Goal: Information Seeking & Learning: Find contact information

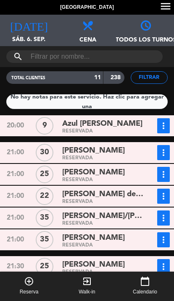
click at [23, 43] on span "sáb. 6. sep." at bounding box center [29, 43] width 58 height 16
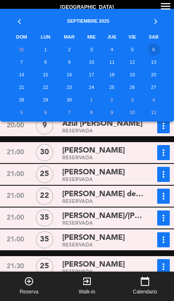
click at [111, 50] on td "4" at bounding box center [111, 49] width 21 height 13
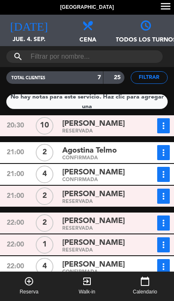
click at [83, 133] on div "RESERVADA" at bounding box center [103, 132] width 82 height 4
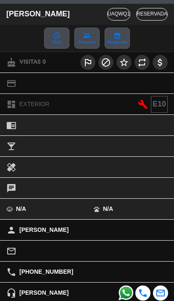
scroll to position [50, 0]
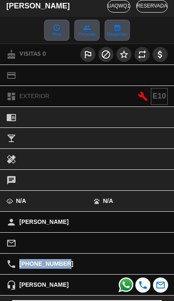
copy div "[PHONE_NUMBER]"
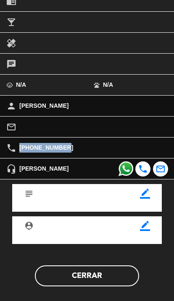
scroll to position [166, 0]
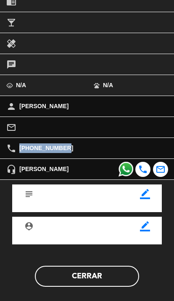
click at [114, 266] on button "Cerrar" at bounding box center [87, 276] width 104 height 21
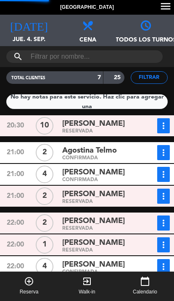
click at [117, 155] on span "Agostina Telmo" at bounding box center [89, 151] width 55 height 12
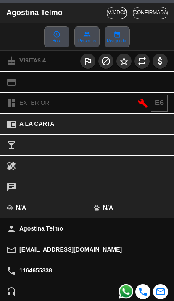
scroll to position [44, 0]
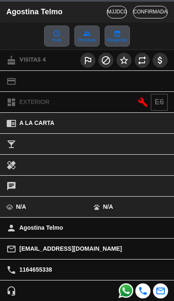
click at [31, 268] on span "1164655338" at bounding box center [35, 270] width 33 height 10
copy span "1164655338"
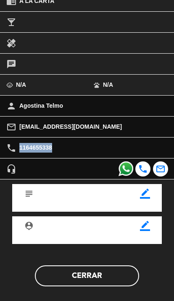
scroll to position [166, 0]
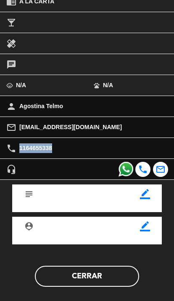
click at [110, 278] on button "Cerrar" at bounding box center [87, 276] width 104 height 21
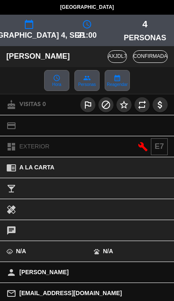
scroll to position [45, 0]
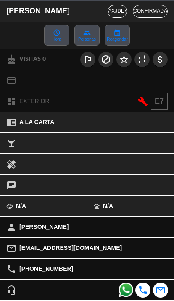
copy span "[PHONE_NUMBER]"
copy span "[PERSON_NAME]"
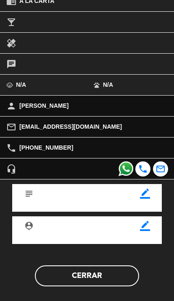
scroll to position [166, 0]
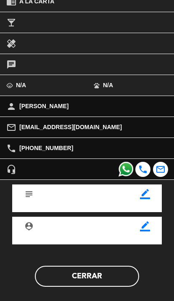
click at [107, 280] on button "Cerrar" at bounding box center [87, 276] width 104 height 21
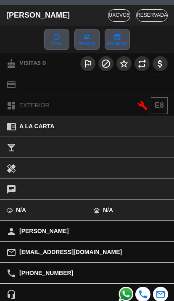
scroll to position [62, 0]
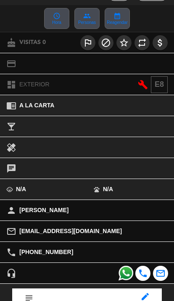
click at [37, 217] on div "person [PERSON_NAME]" at bounding box center [87, 210] width 174 height 21
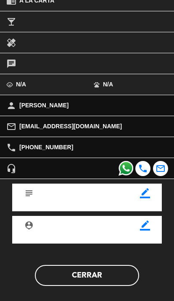
scroll to position [166, 0]
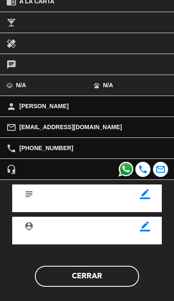
click at [105, 279] on button "Cerrar" at bounding box center [87, 276] width 104 height 21
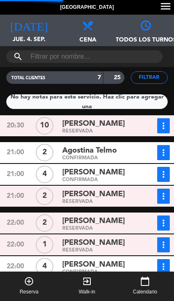
click at [104, 219] on span "[PERSON_NAME]" at bounding box center [93, 221] width 62 height 12
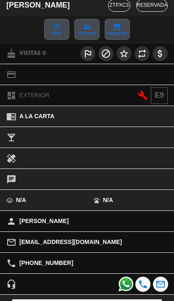
scroll to position [96, 0]
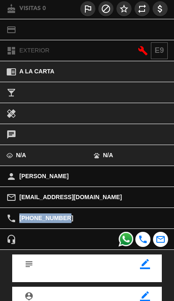
copy span "[PHONE_NUMBER]"
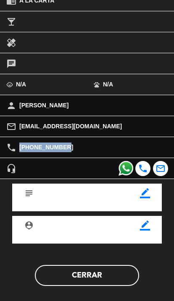
scroll to position [166, 0]
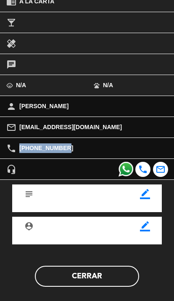
click at [103, 280] on button "Cerrar" at bounding box center [87, 276] width 104 height 21
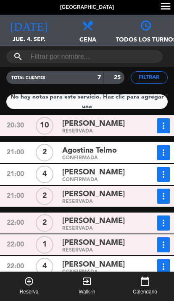
click at [102, 243] on span "[PERSON_NAME]" at bounding box center [93, 243] width 62 height 12
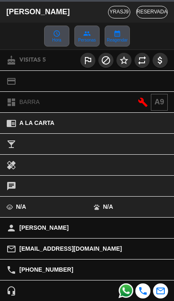
scroll to position [58, 0]
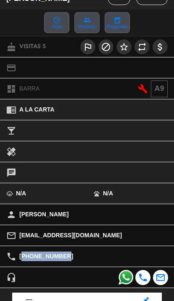
click at [55, 260] on span "[PHONE_NUMBER]" at bounding box center [46, 257] width 54 height 10
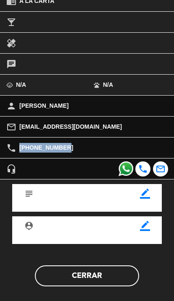
scroll to position [166, 0]
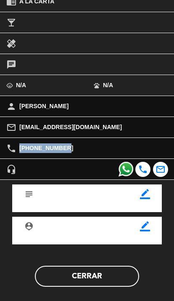
click at [102, 276] on button "Cerrar" at bounding box center [87, 276] width 104 height 21
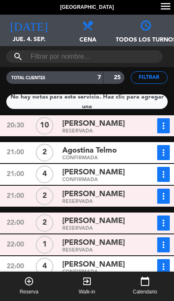
scroll to position [34, 0]
click at [92, 259] on span "[PERSON_NAME]" at bounding box center [93, 265] width 62 height 12
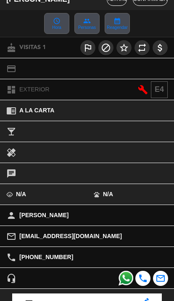
scroll to position [83, 0]
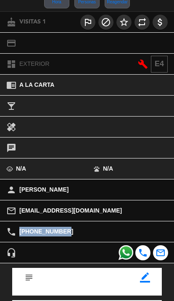
copy span "[PHONE_NUMBER]"
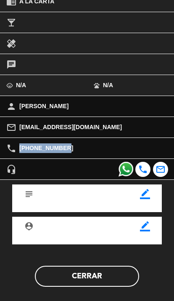
scroll to position [166, 0]
click at [108, 271] on button "Cerrar" at bounding box center [87, 276] width 104 height 21
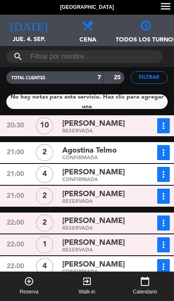
scroll to position [0, 0]
click at [21, 21] on span "[DATE]" at bounding box center [29, 23] width 58 height 16
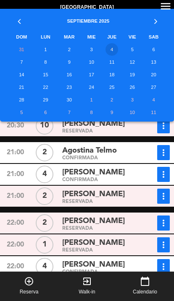
click at [28, 31] on th "DOM" at bounding box center [22, 37] width 26 height 13
click at [130, 50] on td "5" at bounding box center [132, 49] width 20 height 13
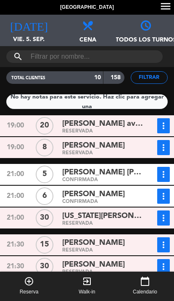
click at [61, 120] on div "[PERSON_NAME] avalon group RESERVADA" at bounding box center [103, 125] width 88 height 15
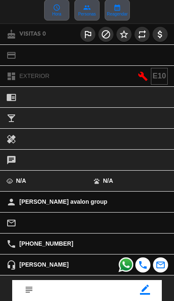
scroll to position [99, 0]
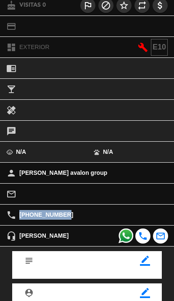
copy span "[PHONE_NUMBER]"
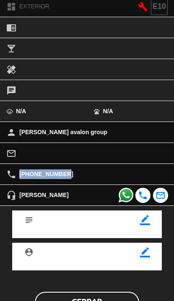
scroll to position [142, 0]
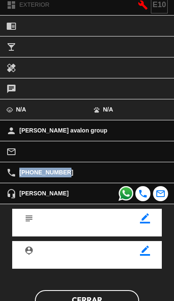
click at [102, 293] on button "Cerrar" at bounding box center [87, 300] width 104 height 21
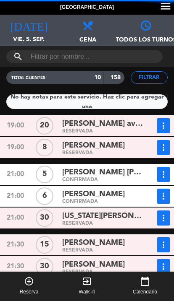
scroll to position [0, 0]
click at [108, 129] on span "[PERSON_NAME] avalon group" at bounding box center [103, 124] width 82 height 12
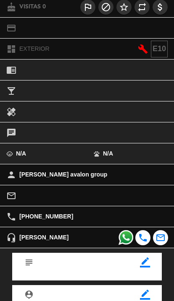
scroll to position [103, 0]
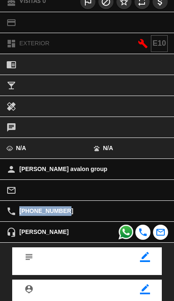
copy span "[PHONE_NUMBER]"
copy span "1155899862"
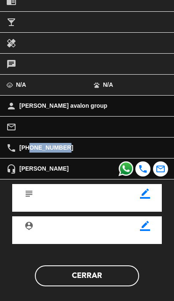
scroll to position [166, 0]
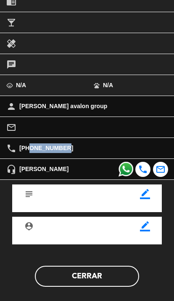
click at [109, 279] on button "Cerrar" at bounding box center [87, 276] width 104 height 21
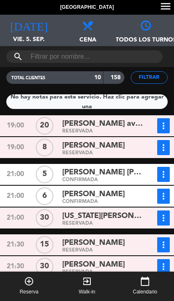
scroll to position [0, 0]
click at [28, 29] on icon "[DATE]" at bounding box center [29, 25] width 38 height 12
click at [128, 246] on div "[PERSON_NAME]" at bounding box center [103, 242] width 82 height 11
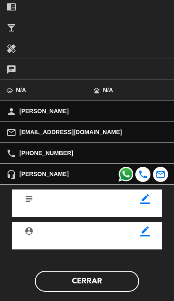
scroll to position [166, 0]
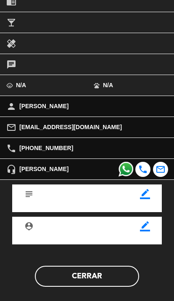
click at [116, 275] on button "Cerrar" at bounding box center [87, 276] width 104 height 21
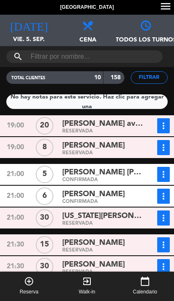
click at [96, 153] on div "RESERVADA" at bounding box center [103, 153] width 82 height 4
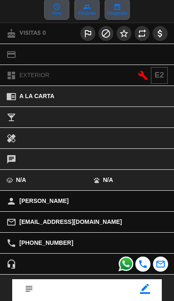
scroll to position [73, 0]
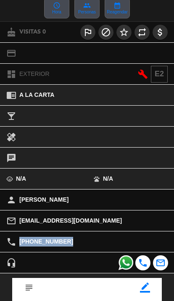
copy div "[PHONE_NUMBER]"
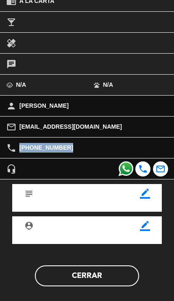
scroll to position [166, 0]
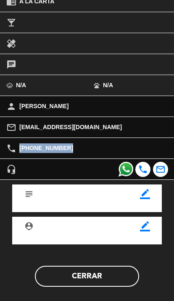
click at [112, 276] on button "Cerrar" at bounding box center [87, 276] width 104 height 21
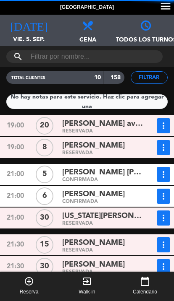
click at [70, 172] on span "[PERSON_NAME] [PERSON_NAME]" at bounding box center [103, 172] width 82 height 12
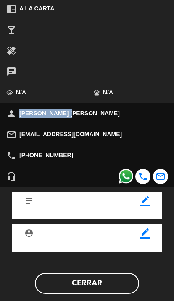
scroll to position [159, 0]
click at [115, 283] on button "Cerrar" at bounding box center [87, 283] width 104 height 21
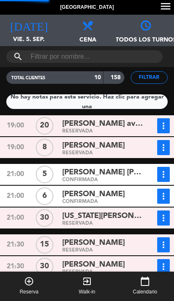
click at [72, 195] on span "[PERSON_NAME]" at bounding box center [93, 194] width 62 height 12
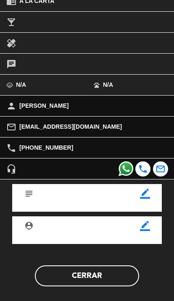
scroll to position [166, 0]
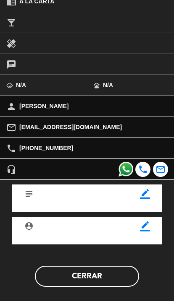
click at [118, 277] on button "Cerrar" at bounding box center [87, 276] width 104 height 21
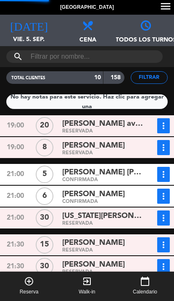
click at [121, 225] on div "RESERVADA" at bounding box center [103, 224] width 82 height 4
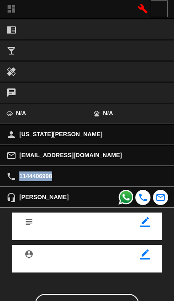
scroll to position [155, 0]
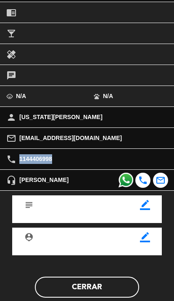
click at [111, 289] on button "Cerrar" at bounding box center [87, 287] width 104 height 21
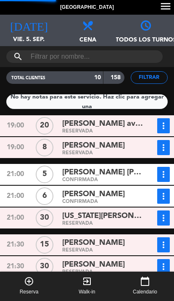
click at [124, 243] on div "[PERSON_NAME]" at bounding box center [103, 242] width 82 height 11
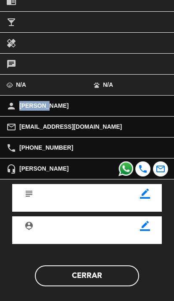
scroll to position [166, 0]
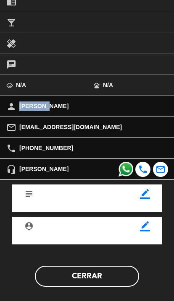
click at [111, 279] on button "Cerrar" at bounding box center [87, 276] width 104 height 21
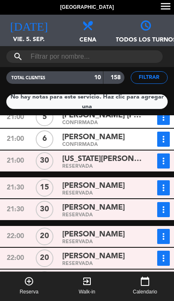
scroll to position [57, 0]
click at [88, 213] on div "RESERVADA" at bounding box center [103, 215] width 82 height 4
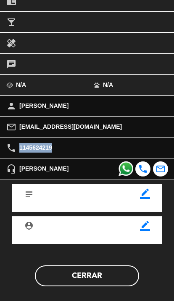
scroll to position [166, 0]
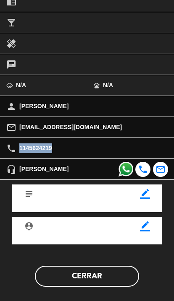
click at [109, 272] on button "Cerrar" at bounding box center [87, 276] width 104 height 21
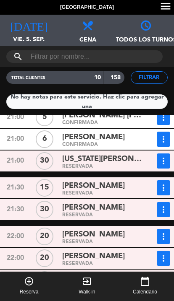
scroll to position [34, 0]
click at [107, 250] on span "[PERSON_NAME]" at bounding box center [93, 256] width 62 height 12
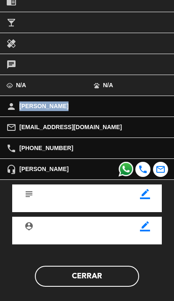
scroll to position [166, 0]
click at [103, 278] on button "Cerrar" at bounding box center [87, 276] width 104 height 21
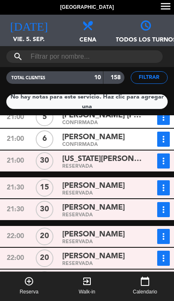
click at [119, 273] on div "[PERSON_NAME]" at bounding box center [103, 278] width 82 height 11
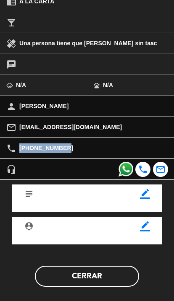
click at [103, 271] on button "Cerrar" at bounding box center [87, 276] width 104 height 21
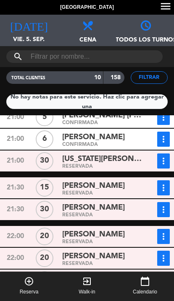
scroll to position [34, 0]
click at [89, 240] on div "RESERVADA" at bounding box center [103, 242] width 82 height 4
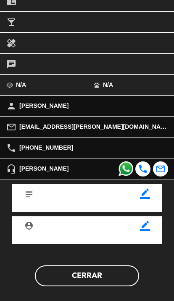
scroll to position [166, 0]
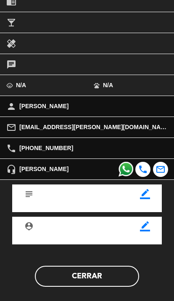
click at [111, 269] on button "Cerrar" at bounding box center [87, 276] width 104 height 21
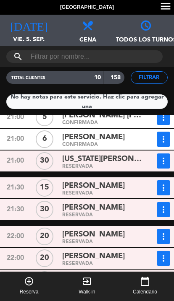
scroll to position [0, 0]
click at [31, 27] on icon "[DATE]" at bounding box center [29, 25] width 38 height 12
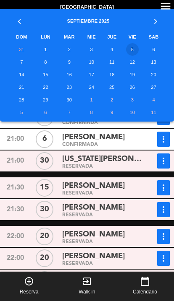
click at [146, 52] on td "6" at bounding box center [153, 49] width 23 height 13
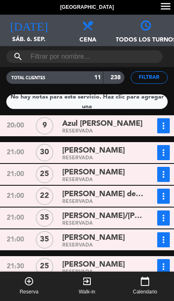
click at [111, 125] on span "Azul [PERSON_NAME]" at bounding box center [102, 124] width 80 height 12
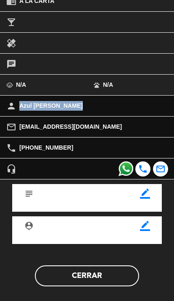
scroll to position [166, 0]
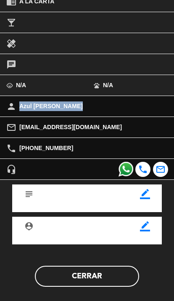
click at [112, 275] on button "Cerrar" at bounding box center [87, 276] width 104 height 21
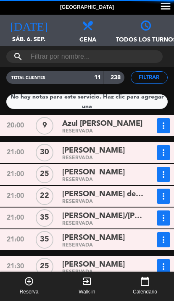
click at [74, 148] on span "[PERSON_NAME]" at bounding box center [93, 151] width 62 height 12
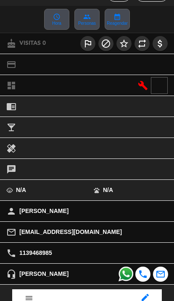
scroll to position [66, 0]
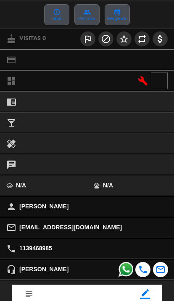
click at [14, 178] on div "child_care N/A" at bounding box center [43, 185] width 87 height 21
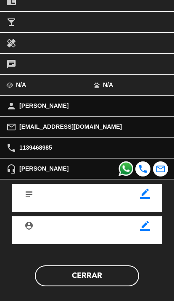
scroll to position [166, 0]
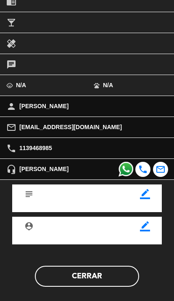
click at [117, 276] on button "Cerrar" at bounding box center [87, 276] width 104 height 21
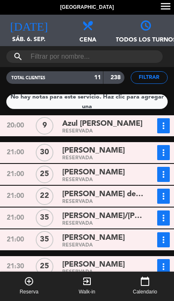
click at [77, 175] on span "[PERSON_NAME]" at bounding box center [93, 172] width 62 height 12
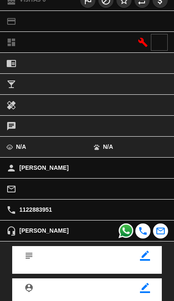
scroll to position [105, 0]
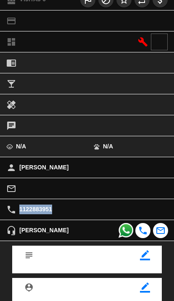
click at [21, 182] on div "mail_outline" at bounding box center [87, 188] width 174 height 21
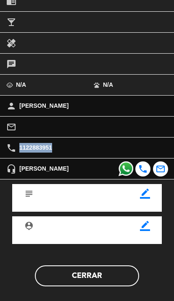
scroll to position [166, 0]
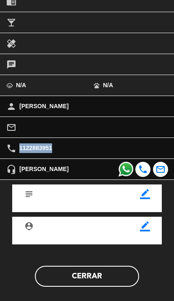
click at [110, 279] on button "Cerrar" at bounding box center [87, 276] width 104 height 21
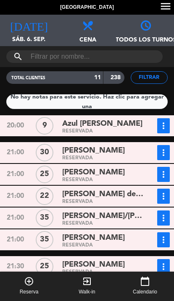
click at [125, 198] on span "[PERSON_NAME] del [PERSON_NAME]" at bounding box center [103, 194] width 82 height 12
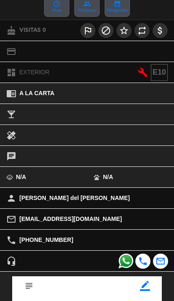
scroll to position [85, 0]
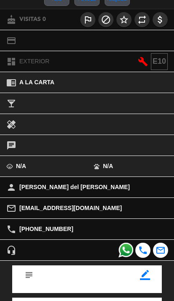
click at [18, 227] on div "local_phone [PHONE_NUMBER]" at bounding box center [87, 229] width 174 height 21
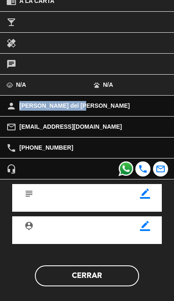
click at [107, 268] on button "Cerrar" at bounding box center [87, 275] width 104 height 21
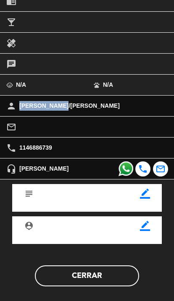
scroll to position [166, 0]
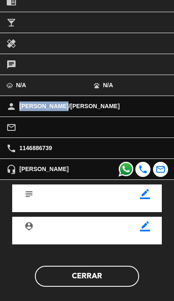
click at [123, 274] on button "Cerrar" at bounding box center [87, 276] width 104 height 21
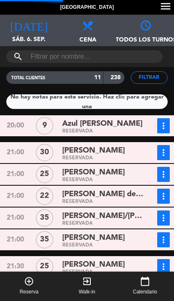
click at [119, 243] on div "[PERSON_NAME]" at bounding box center [103, 237] width 82 height 11
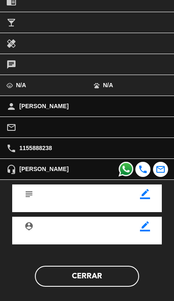
click at [117, 279] on button "Cerrar" at bounding box center [87, 276] width 104 height 21
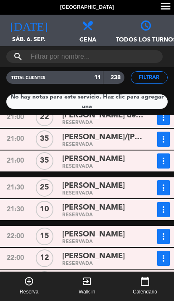
scroll to position [79, 0]
click at [99, 195] on div "RESERVADA" at bounding box center [103, 194] width 82 height 4
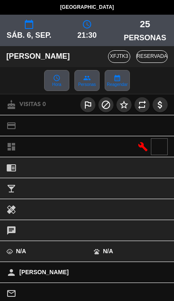
scroll to position [34, 0]
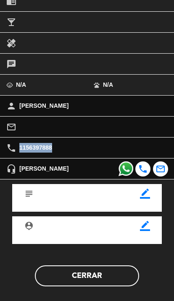
click at [103, 271] on button "Cerrar" at bounding box center [87, 275] width 104 height 21
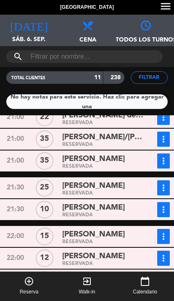
scroll to position [166, 0]
click at [101, 214] on div "RESERVADA" at bounding box center [103, 215] width 82 height 4
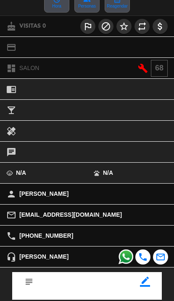
scroll to position [140, 0]
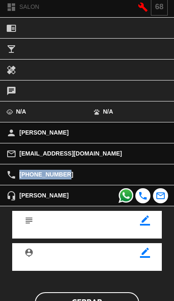
click at [37, 139] on div "person [PERSON_NAME]" at bounding box center [87, 132] width 174 height 21
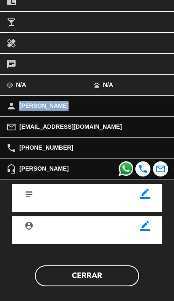
scroll to position [166, 0]
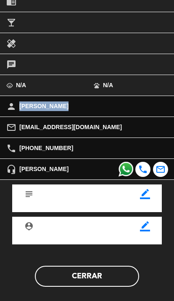
click at [111, 273] on button "Cerrar" at bounding box center [87, 276] width 104 height 21
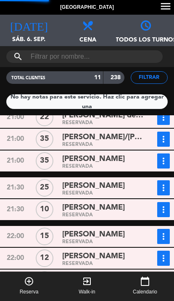
click at [113, 234] on span "[PERSON_NAME]" at bounding box center [93, 235] width 62 height 12
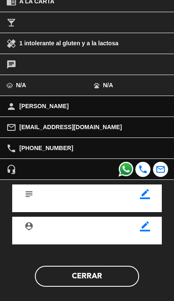
click at [107, 279] on button "Cerrar" at bounding box center [87, 276] width 104 height 21
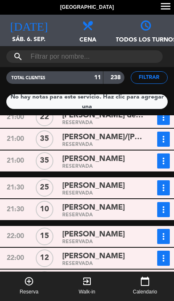
scroll to position [34, 0]
click at [109, 262] on div "RESERVADA" at bounding box center [103, 264] width 82 height 4
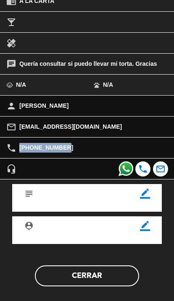
scroll to position [166, 0]
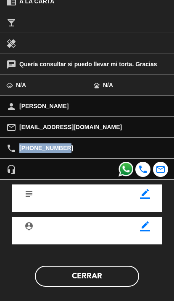
click at [101, 273] on button "Cerrar" at bounding box center [87, 276] width 104 height 21
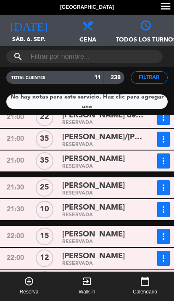
click at [127, 180] on div "[PERSON_NAME]" at bounding box center [103, 185] width 82 height 11
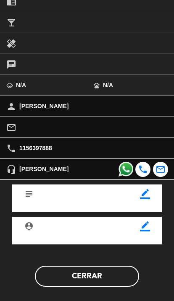
click at [99, 272] on button "Cerrar" at bounding box center [87, 276] width 104 height 21
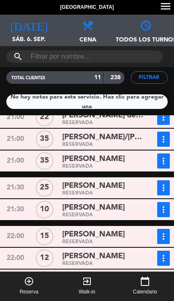
click at [91, 284] on div "RESERVADA" at bounding box center [103, 286] width 82 height 4
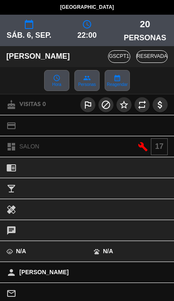
click at [94, 250] on icon "pets" at bounding box center [96, 251] width 7 height 7
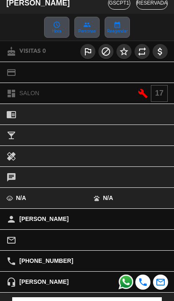
scroll to position [60, 0]
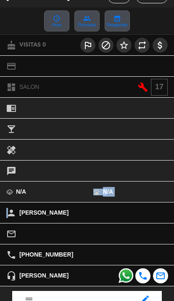
click at [60, 151] on div "healing" at bounding box center [87, 150] width 174 height 16
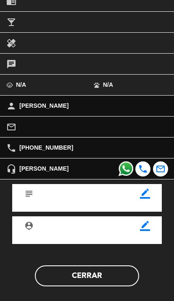
scroll to position [166, 0]
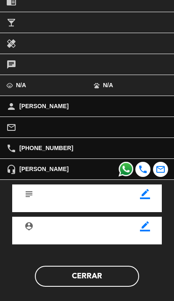
click at [79, 269] on button "Cerrar" at bounding box center [87, 276] width 104 height 21
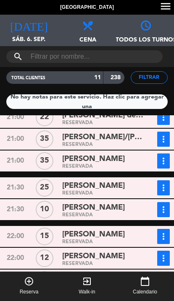
scroll to position [0, 0]
click at [23, 33] on div "[DATE] sáb. 6. sep. [DATE]" at bounding box center [29, 30] width 58 height 31
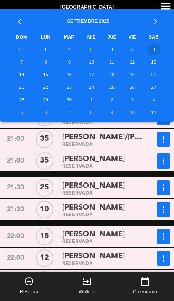
click at [112, 55] on td "4" at bounding box center [111, 49] width 21 height 13
